Goal: Contribute content

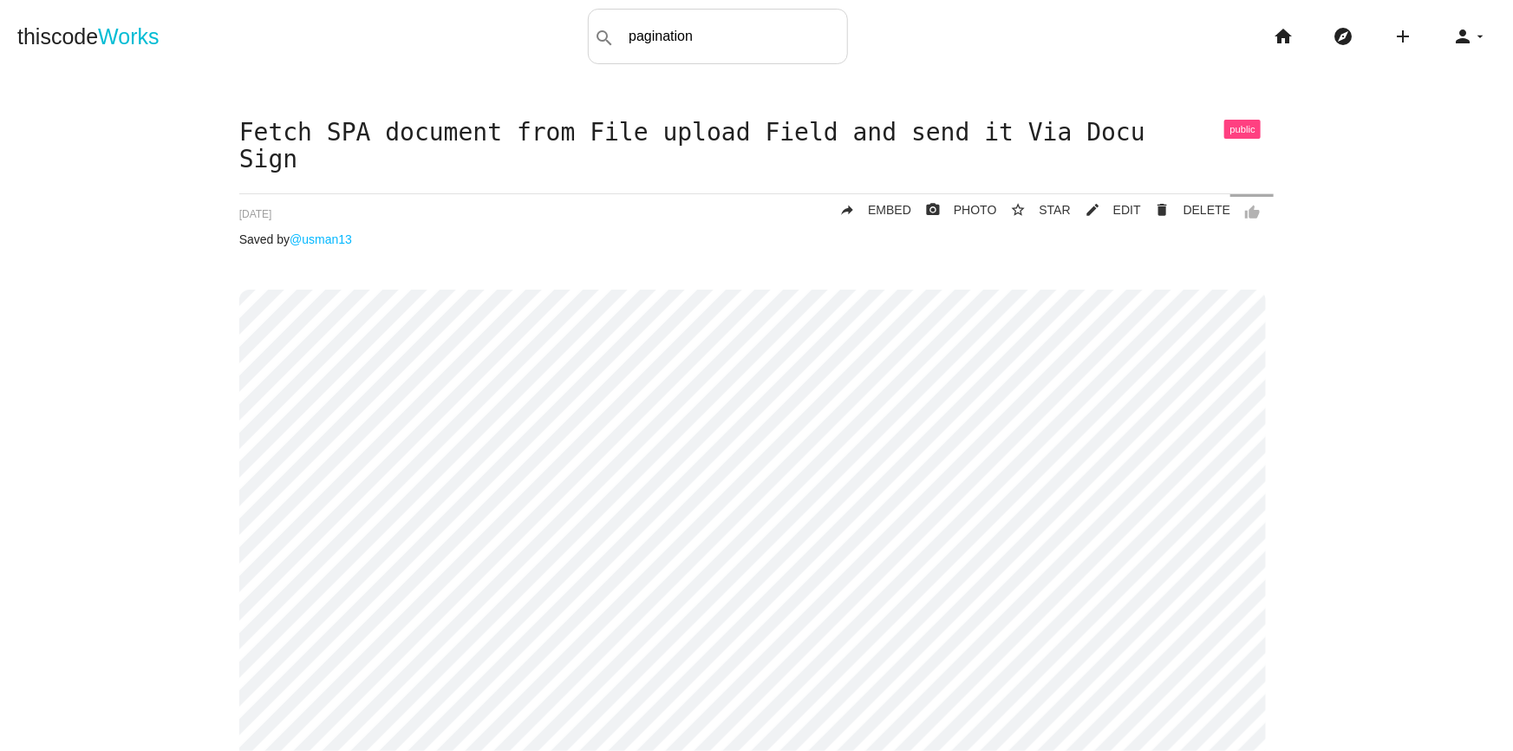
type input "pagination"
click at [96, 37] on link "thiscode Works" at bounding box center [88, 36] width 142 height 55
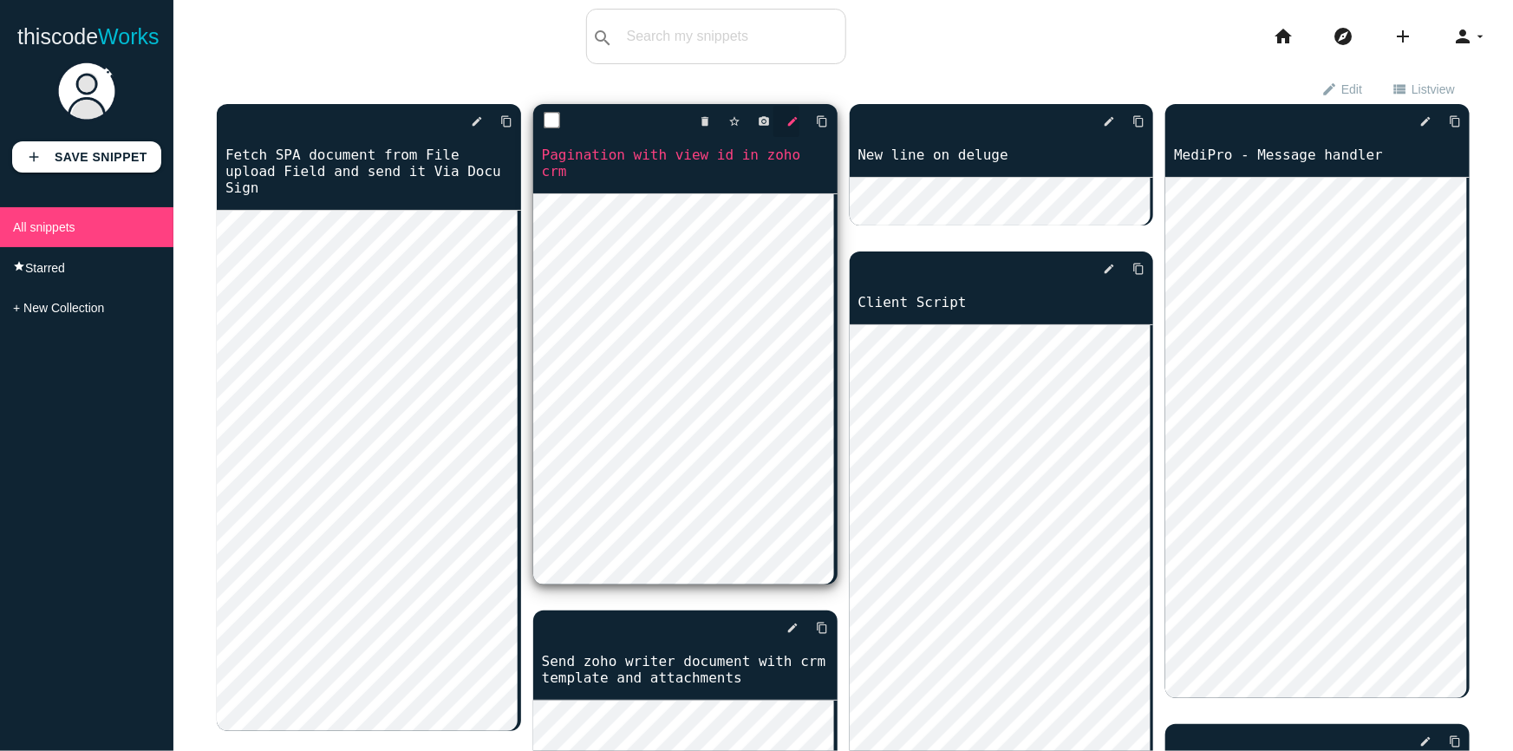
click at [779, 121] on link "edit" at bounding box center [786, 121] width 26 height 31
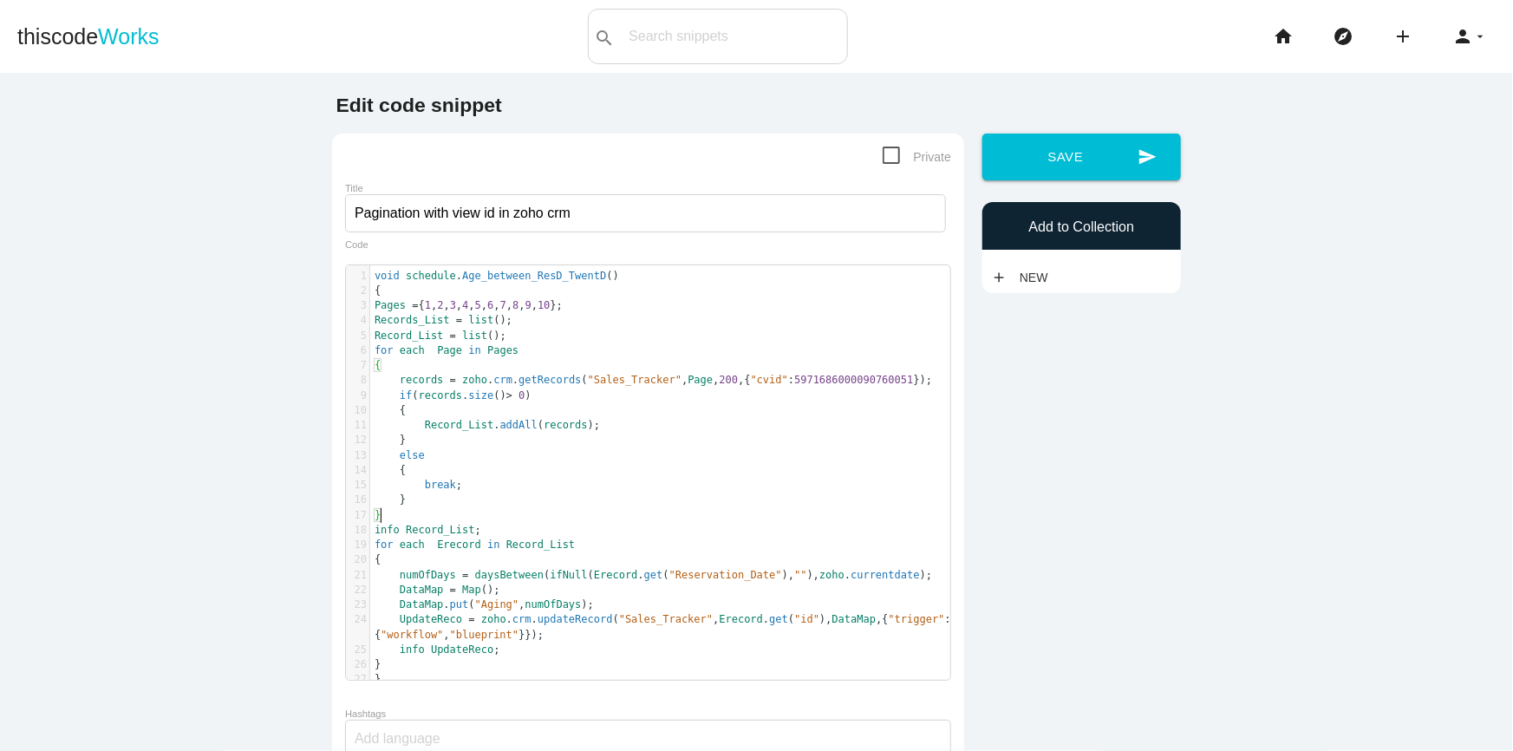
scroll to position [5, 0]
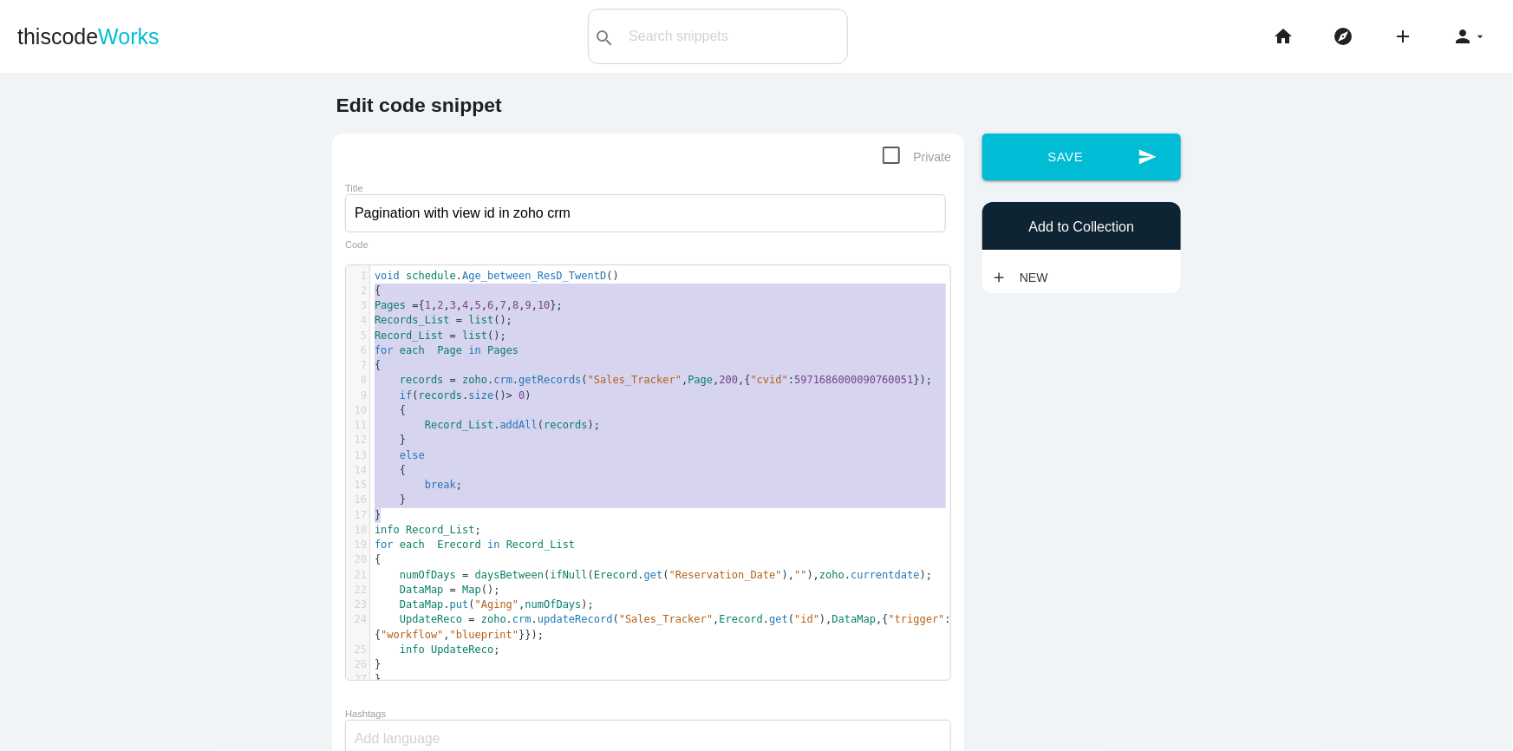
type textarea "Pages = {1,2,3,4,5,6,7,8,9,10}; Records_List = list(); Record_List = list(); fo…"
drag, startPoint x: 377, startPoint y: 513, endPoint x: 355, endPoint y: 303, distance: 211.8
